Goal: Information Seeking & Learning: Learn about a topic

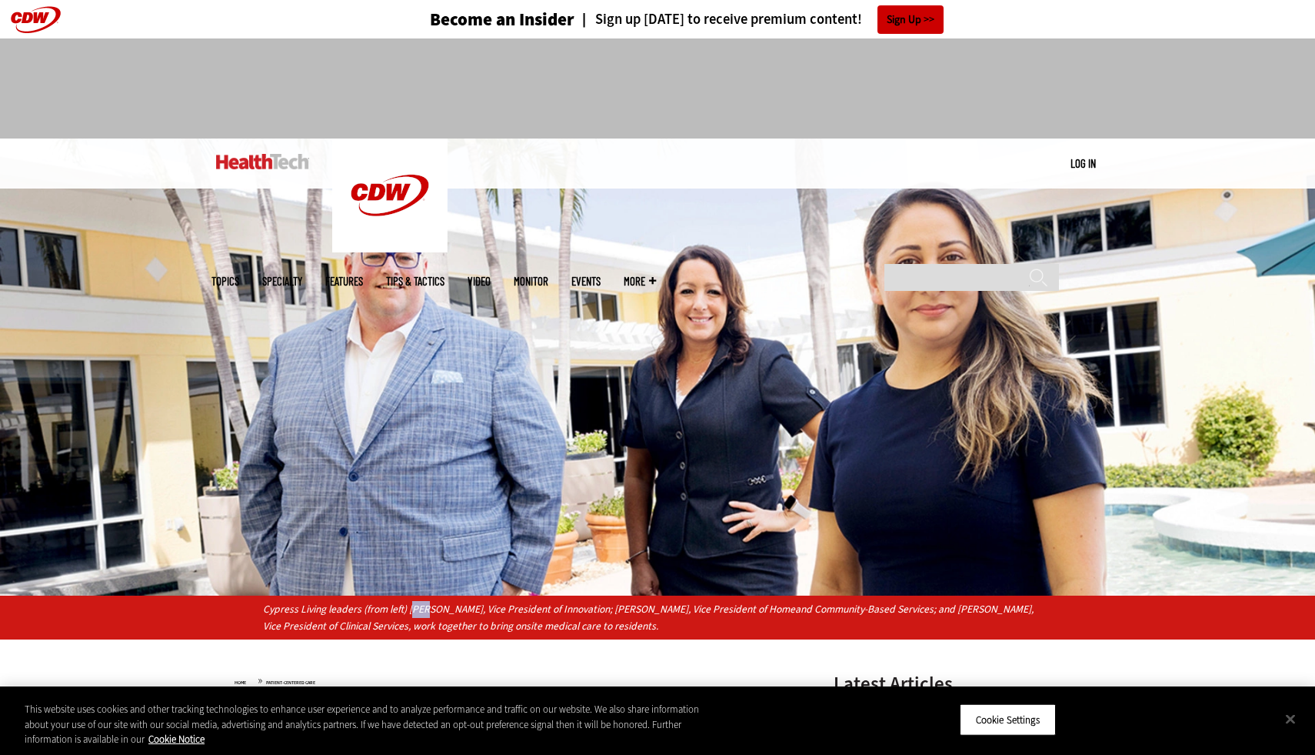
drag, startPoint x: 410, startPoint y: 607, endPoint x: 424, endPoint y: 606, distance: 13.9
click at [424, 606] on p "Cypress Living leaders (from left) [PERSON_NAME], Vice President of Innovation;…" at bounding box center [658, 618] width 790 height 34
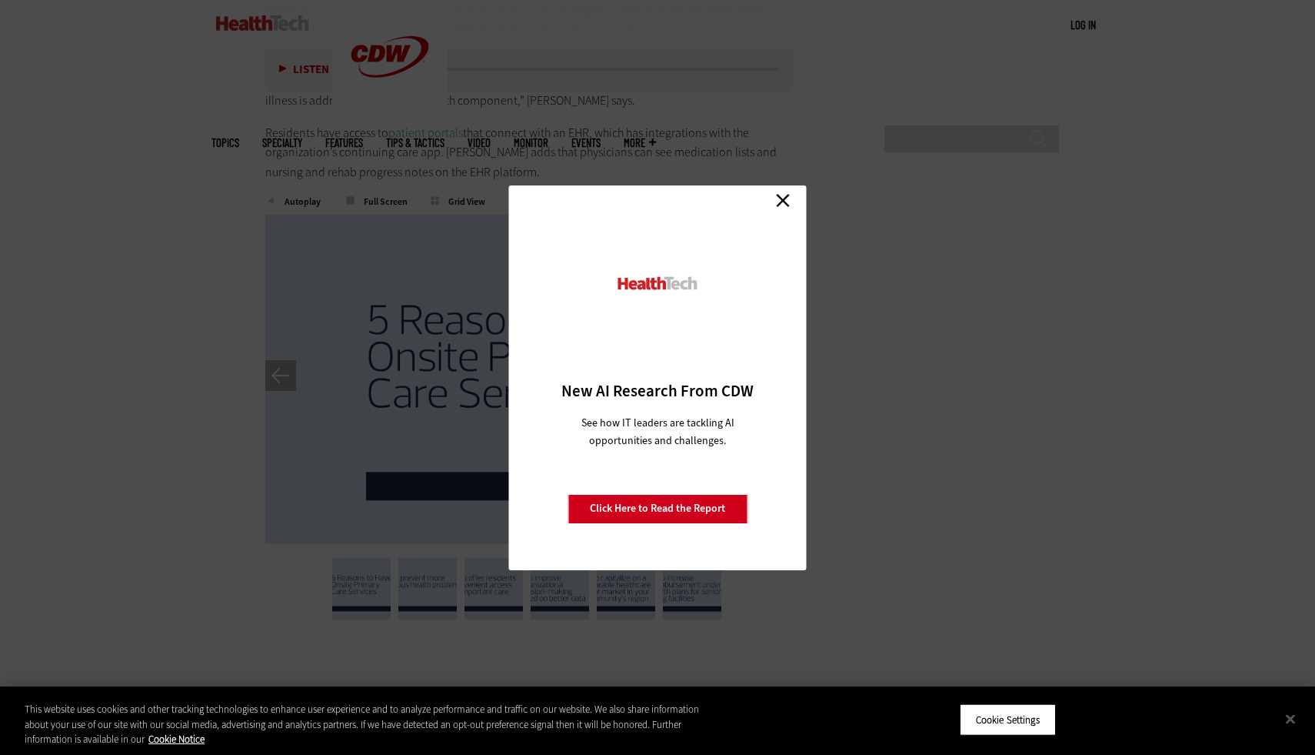
scroll to position [3251, 0]
click at [777, 202] on link "Close" at bounding box center [783, 200] width 23 height 23
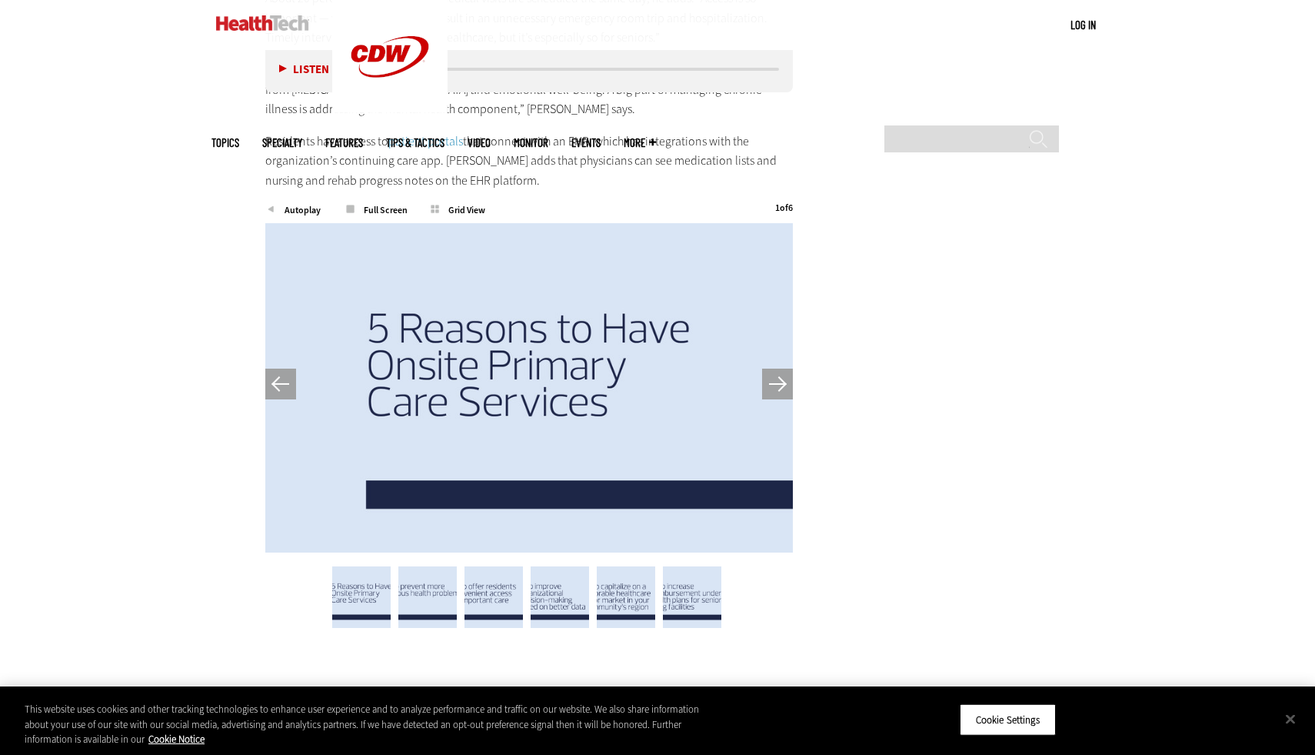
click at [774, 368] on button "Next" at bounding box center [777, 383] width 31 height 31
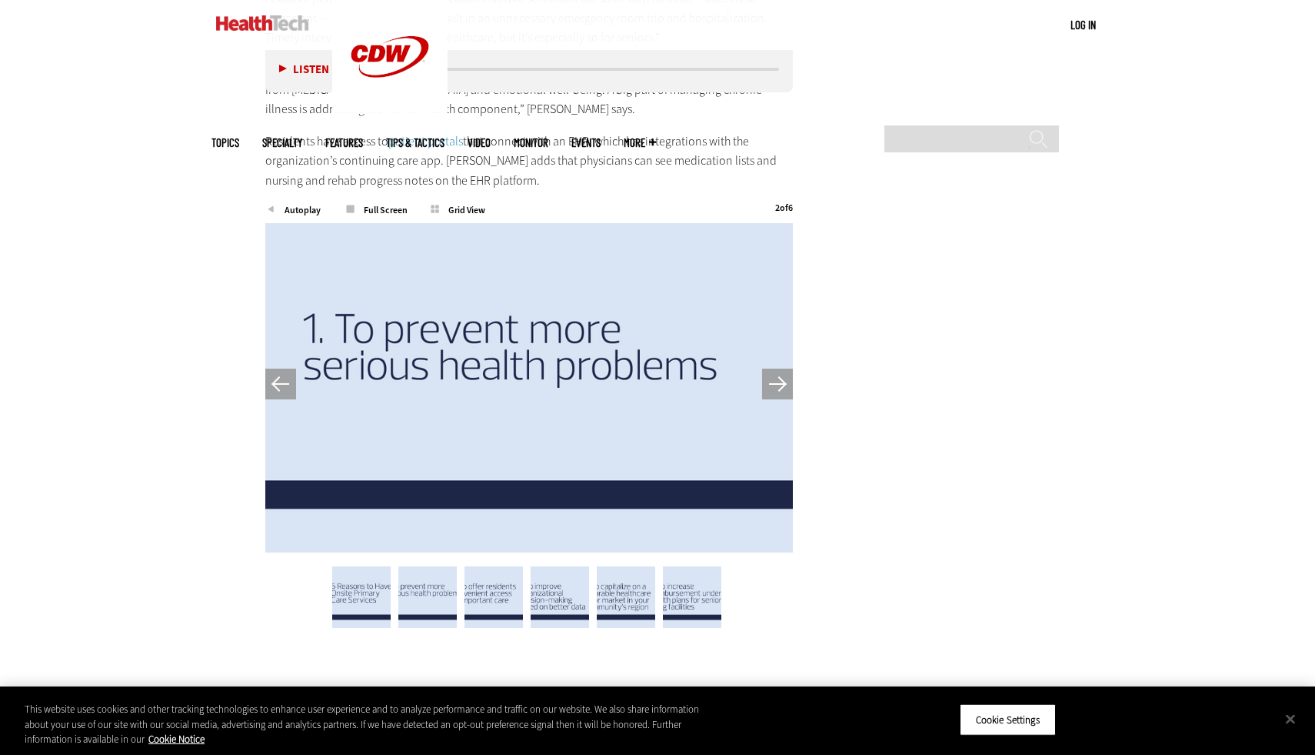
click at [774, 368] on button "Next" at bounding box center [777, 383] width 31 height 31
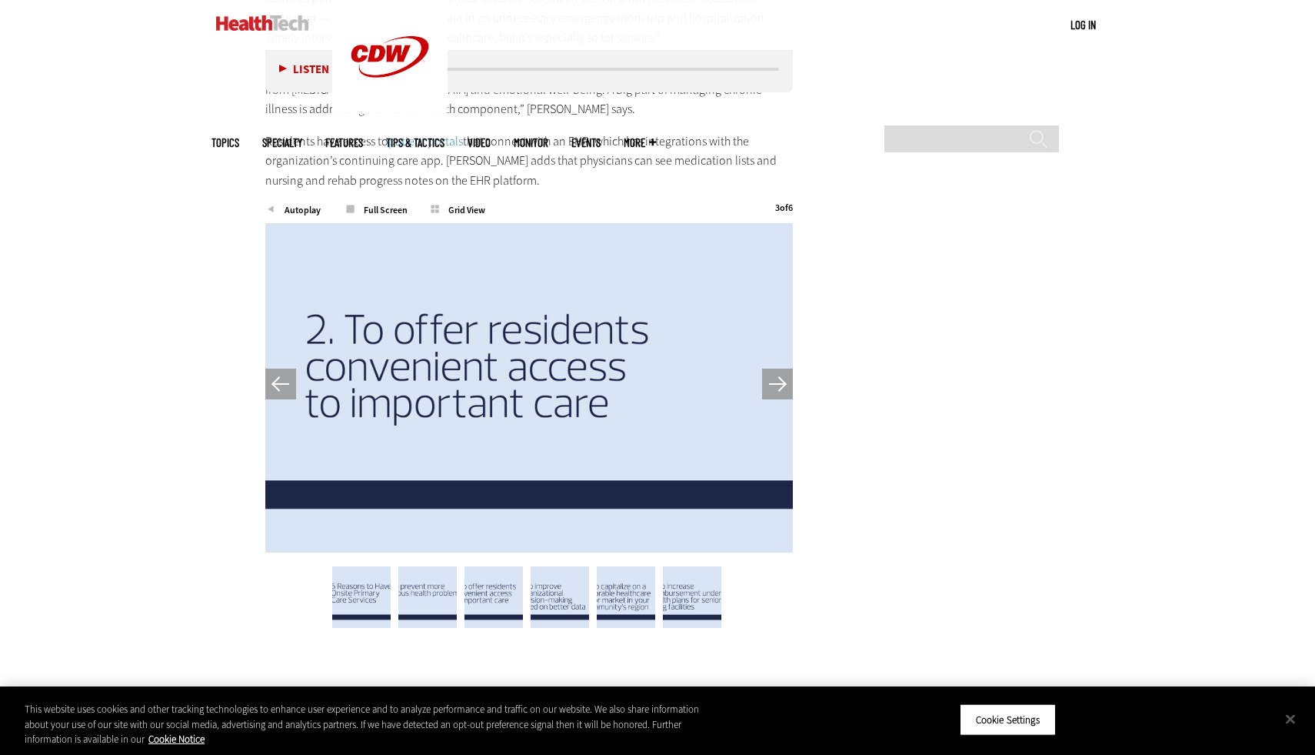
click at [774, 368] on button "Next" at bounding box center [777, 383] width 31 height 31
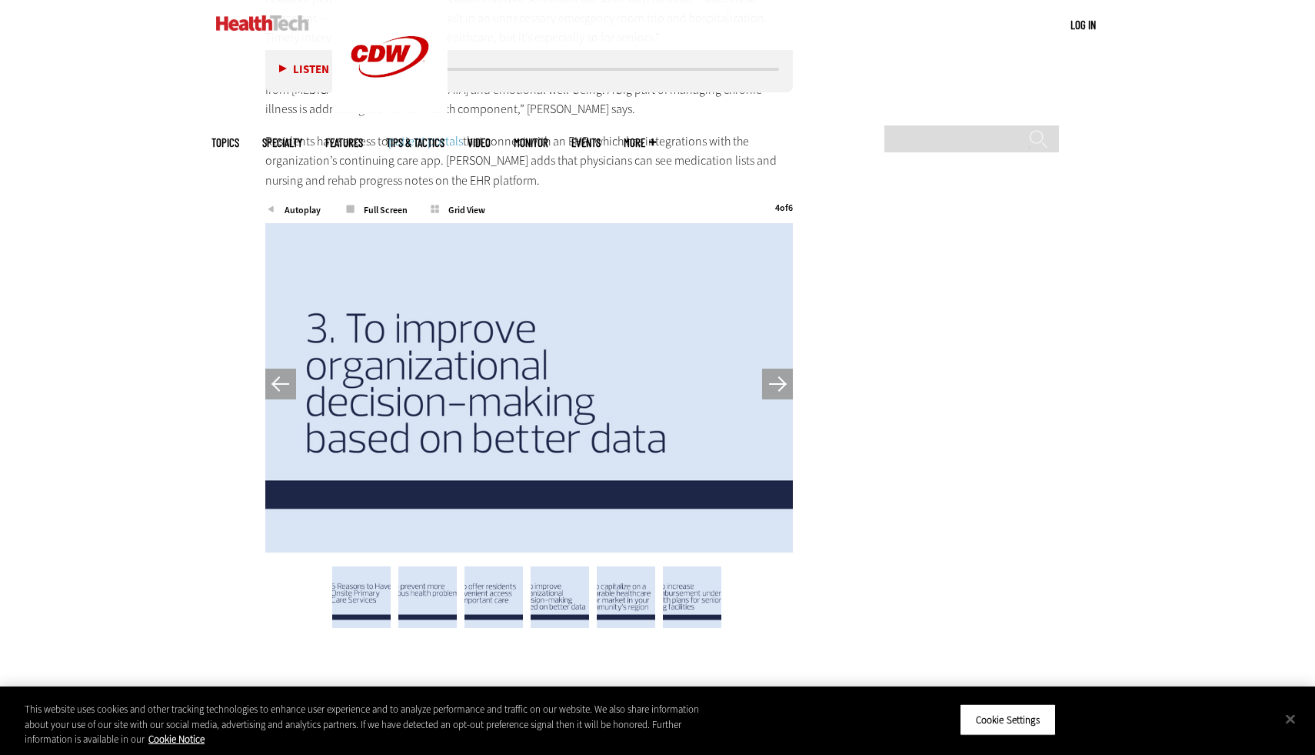
click at [774, 368] on button "Next" at bounding box center [777, 383] width 31 height 31
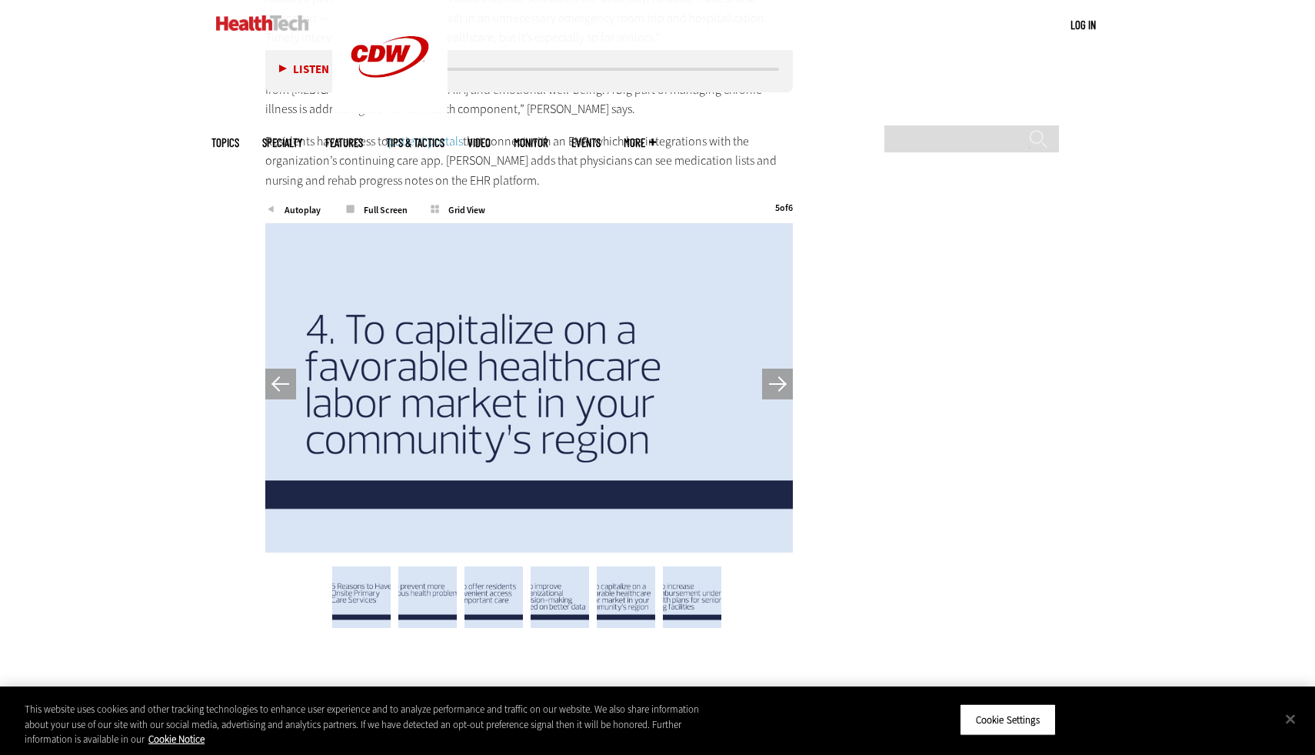
click at [774, 368] on button "Next" at bounding box center [777, 383] width 31 height 31
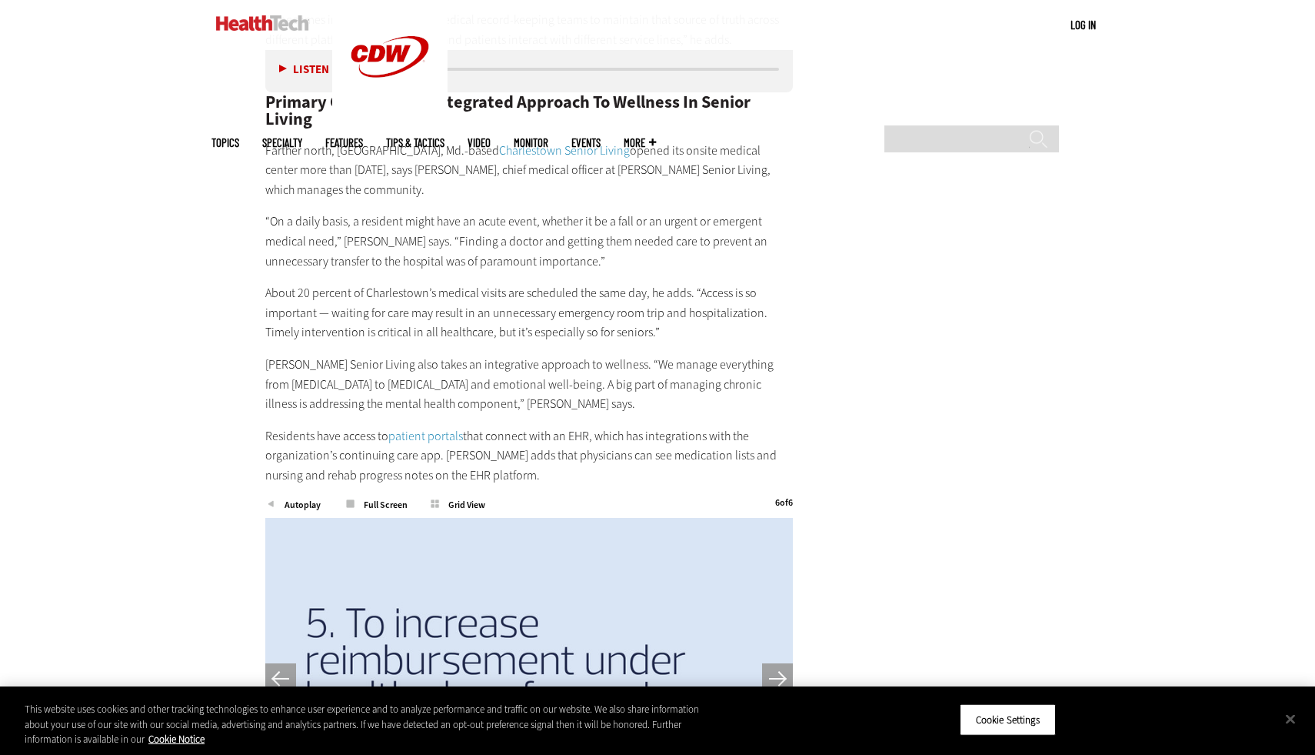
scroll to position [2952, 0]
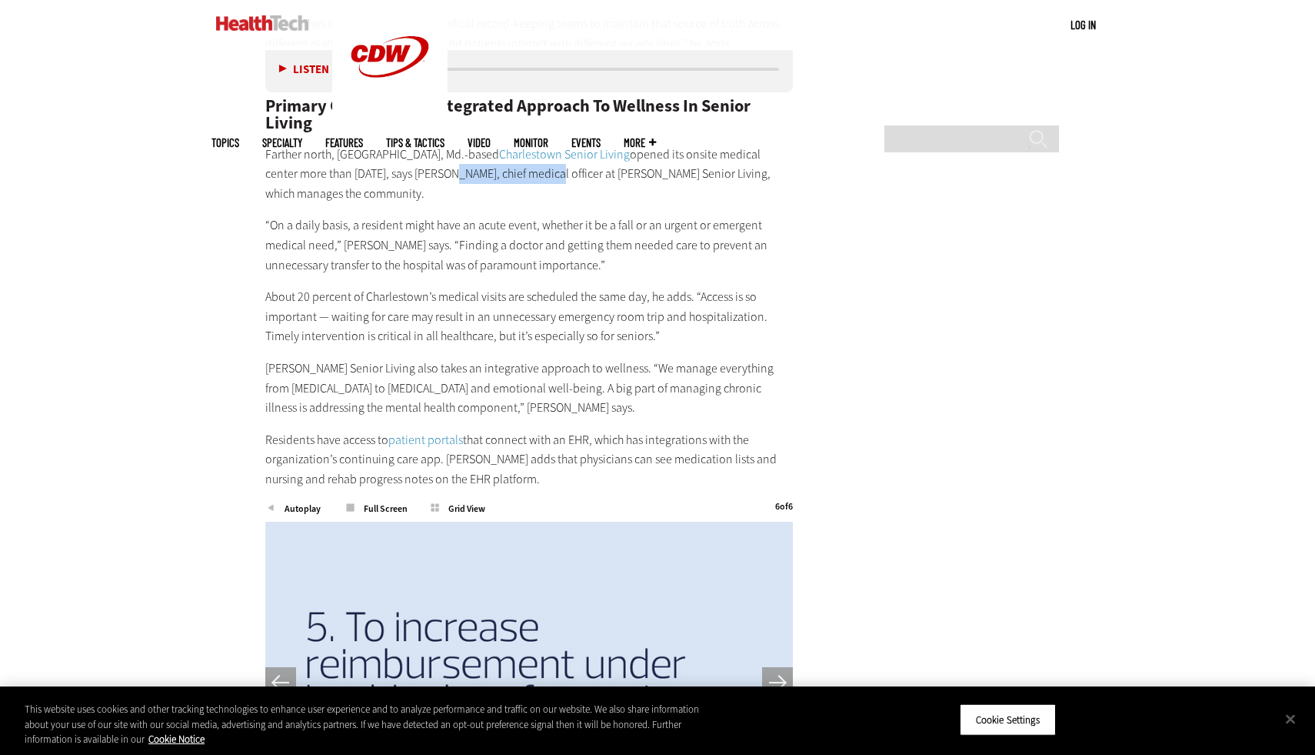
drag, startPoint x: 382, startPoint y: 132, endPoint x: 480, endPoint y: 136, distance: 97.8
click at [480, 145] on p "[GEOGRAPHIC_DATA], [GEOGRAPHIC_DATA], Md.-based Charlestown Senior Living opene…" at bounding box center [529, 174] width 528 height 59
copy p "[PERSON_NAME],"
